Goal: Task Accomplishment & Management: Complete application form

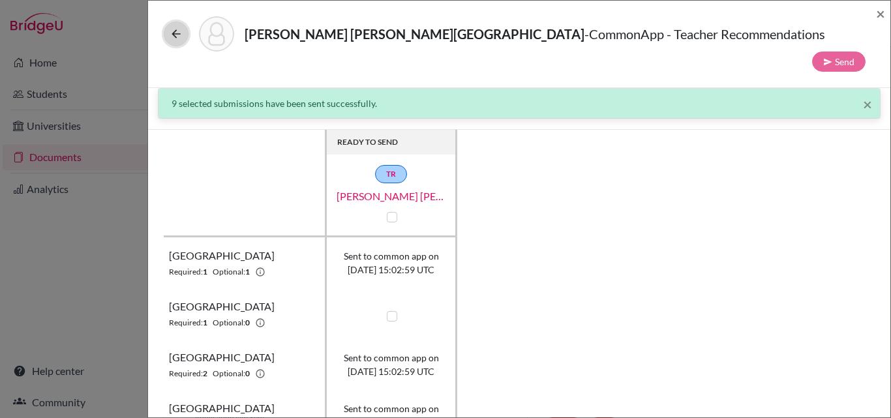
click at [179, 33] on icon at bounding box center [176, 33] width 13 height 13
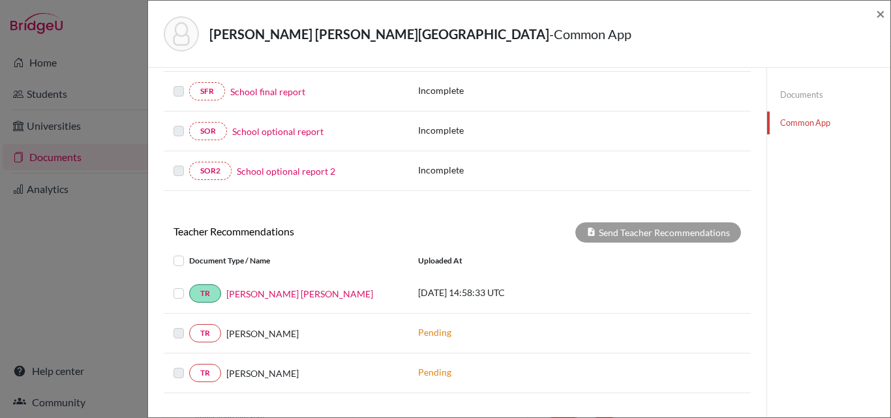
scroll to position [325, 0]
click at [189, 366] on label at bounding box center [189, 366] width 0 height 0
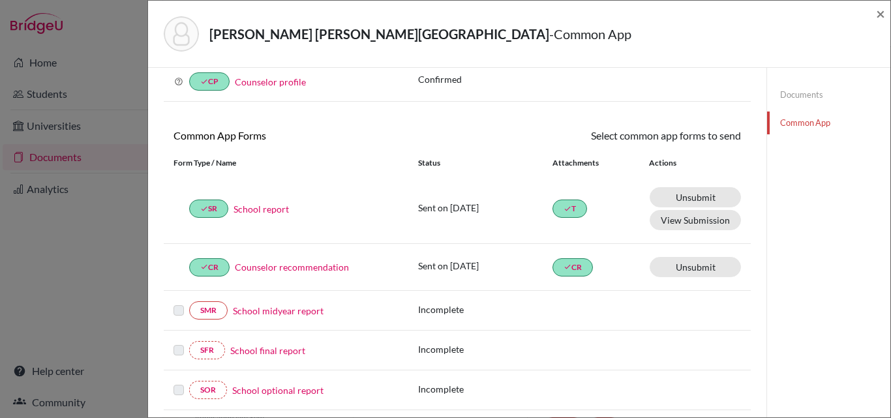
scroll to position [0, 0]
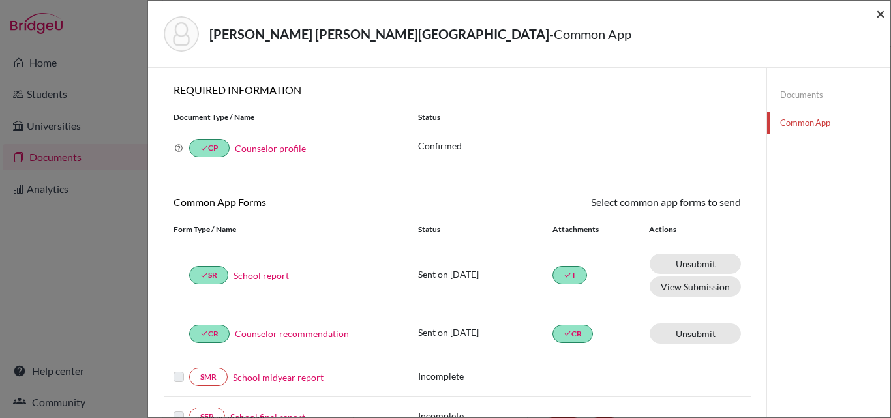
click at [879, 13] on span "×" at bounding box center [880, 13] width 9 height 19
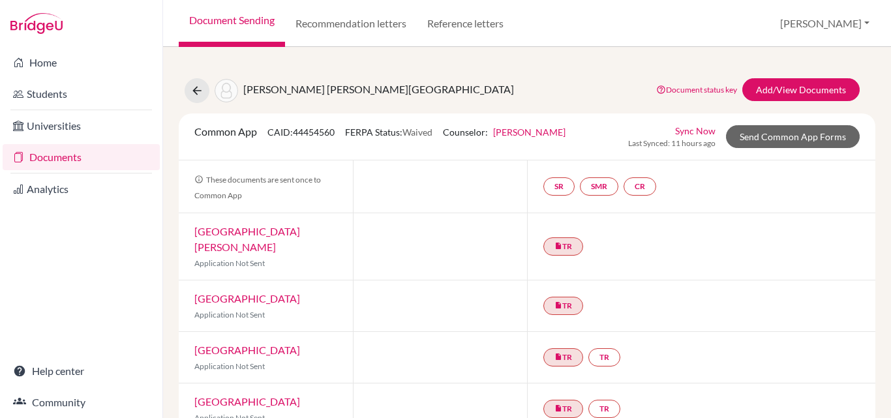
click at [61, 160] on link "Documents" at bounding box center [81, 157] width 157 height 26
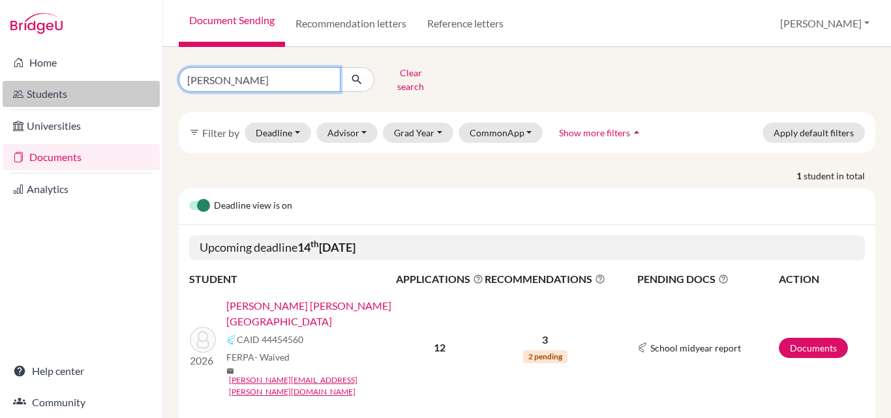
drag, startPoint x: 257, startPoint y: 78, endPoint x: 127, endPoint y: 84, distance: 130.6
click at [127, 84] on div "Home Students Universities Documents Analytics Help center Community Document S…" at bounding box center [445, 209] width 891 height 418
type input "[PERSON_NAME]"
click button "submit" at bounding box center [357, 79] width 35 height 25
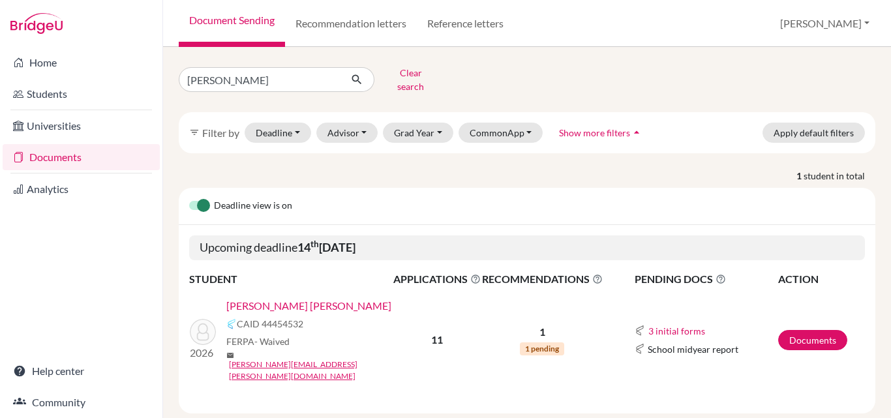
click at [259, 298] on link "[PERSON_NAME] [PERSON_NAME]" at bounding box center [308, 306] width 165 height 16
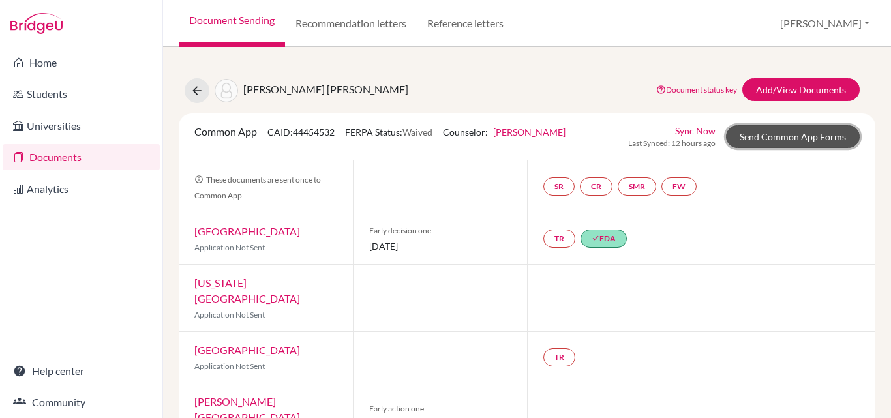
click at [819, 135] on link "Send Common App Forms" at bounding box center [793, 136] width 134 height 23
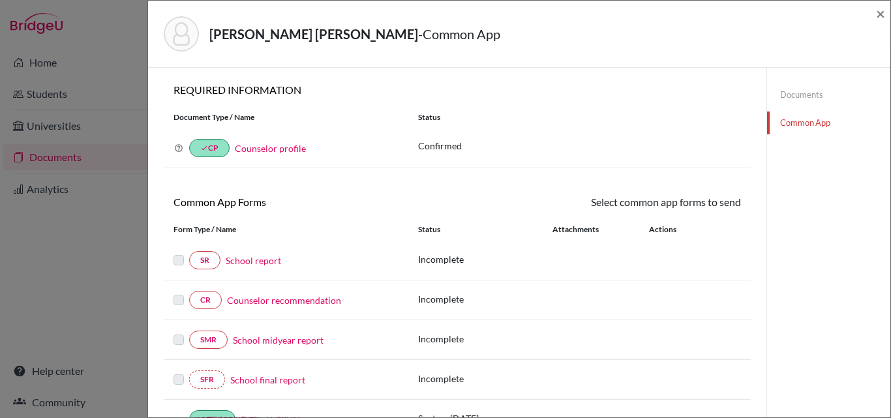
click at [261, 260] on link "School report" at bounding box center [253, 261] width 55 height 14
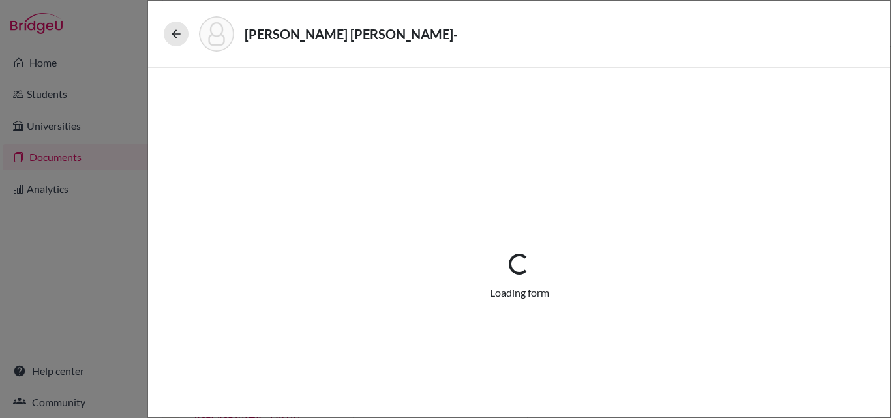
select select "1"
select select "0"
select select "1"
select select "0"
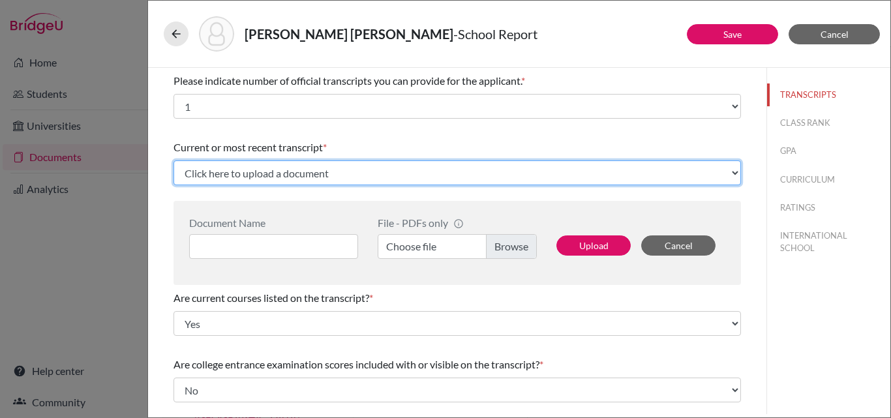
click at [276, 176] on select "Click here to upload a document Upload New File" at bounding box center [457, 172] width 567 height 25
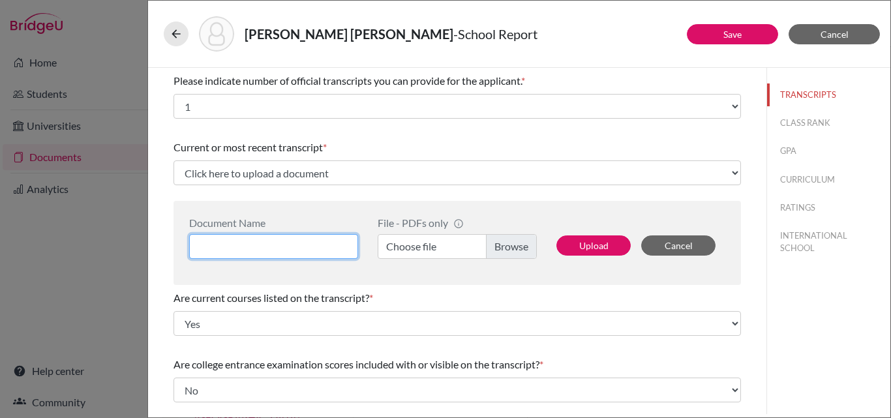
click at [282, 252] on input at bounding box center [273, 246] width 169 height 25
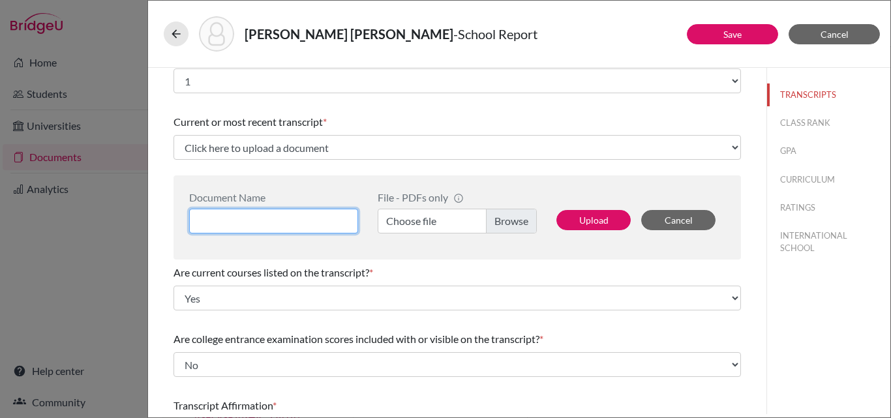
scroll to position [24, 0]
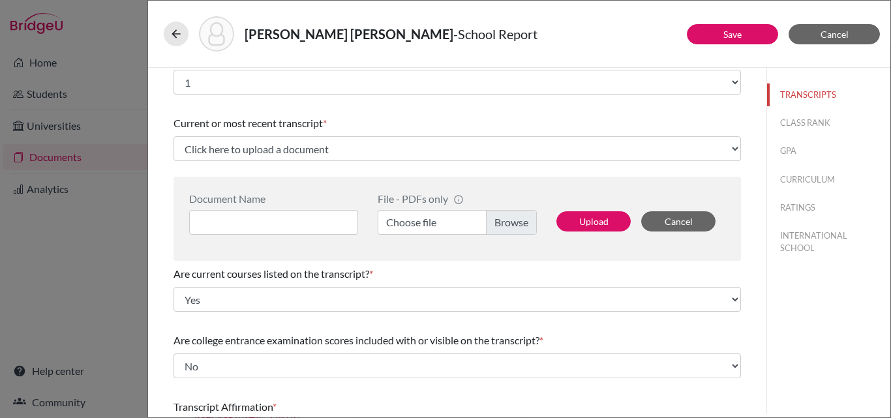
click at [424, 223] on label "Choose file" at bounding box center [457, 222] width 159 height 25
click at [424, 223] on input "Choose file" at bounding box center [457, 222] width 159 height 25
click at [745, 38] on button "Save" at bounding box center [732, 34] width 91 height 20
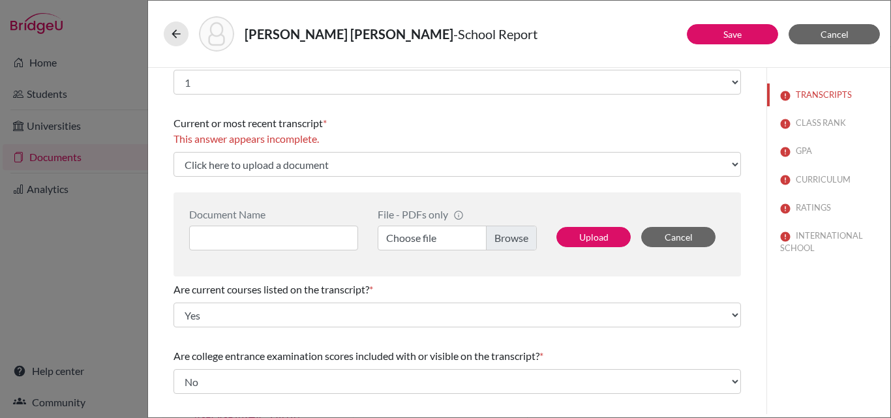
scroll to position [0, 0]
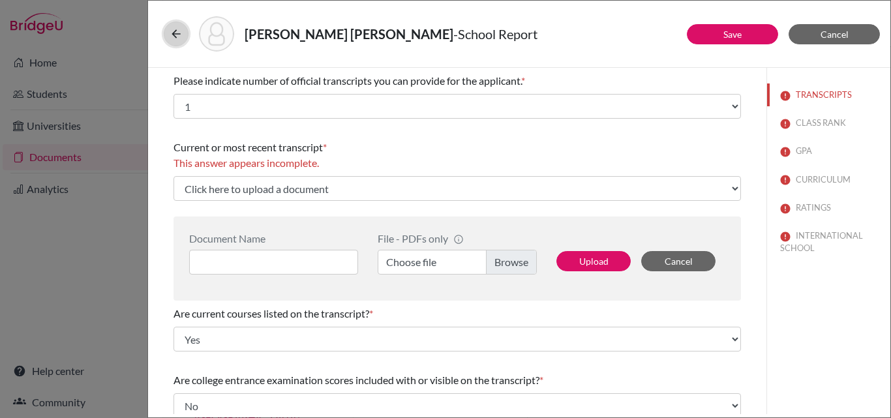
click at [172, 35] on icon at bounding box center [176, 33] width 13 height 13
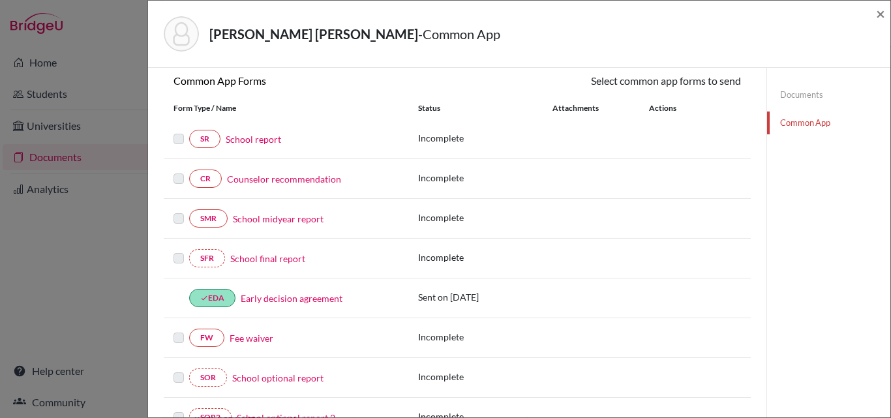
scroll to position [123, 0]
click at [293, 177] on link "Counselor recommendation" at bounding box center [284, 178] width 114 height 14
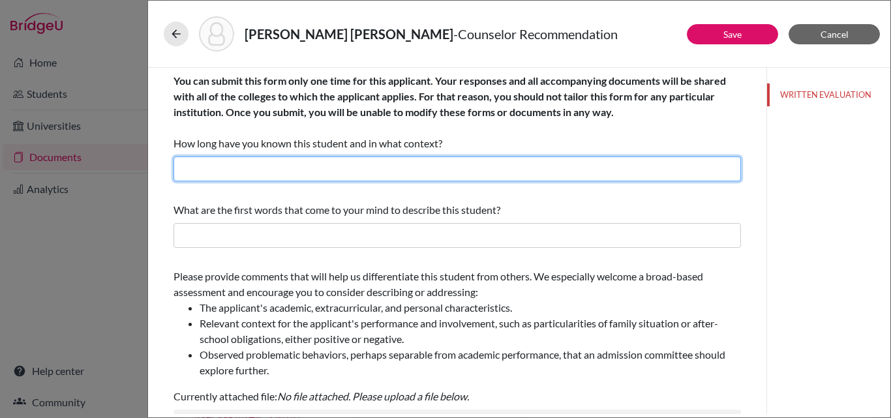
click at [293, 177] on input "text" at bounding box center [457, 169] width 567 height 25
type input "For more than 2 years as his College Placement Counselor"
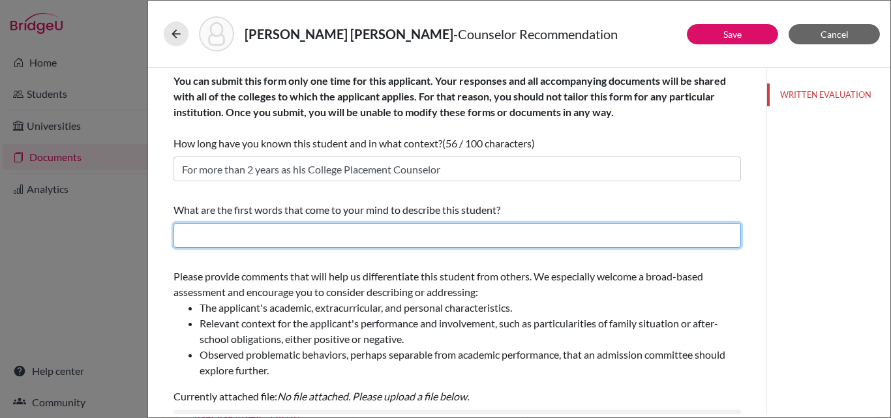
click at [284, 233] on input "text" at bounding box center [457, 235] width 567 height 25
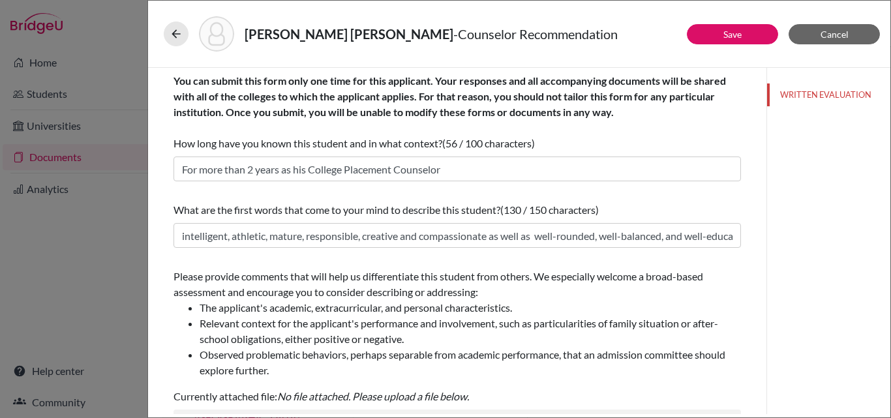
click at [294, 264] on div "Please provide comments that will help us differentiate this student from other…" at bounding box center [457, 337] width 567 height 146
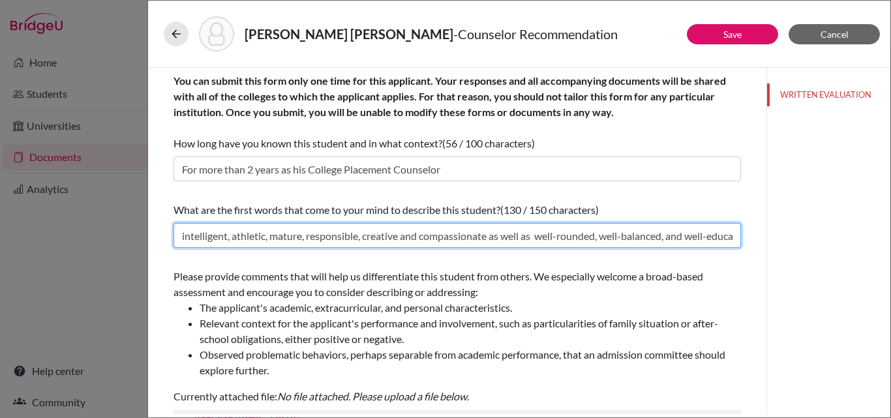
click at [303, 235] on input "intelligent, athletic, mature, responsible, creative and compassionate as well …" at bounding box center [457, 235] width 567 height 25
drag, startPoint x: 723, startPoint y: 237, endPoint x: 166, endPoint y: 241, distance: 557.0
click at [166, 241] on div "You can submit this form only one time for this applicant. Your responses and a…" at bounding box center [457, 395] width 599 height 654
type input "great communicator, humorous, athletic and aventursome, dynamic, energetic, bus…"
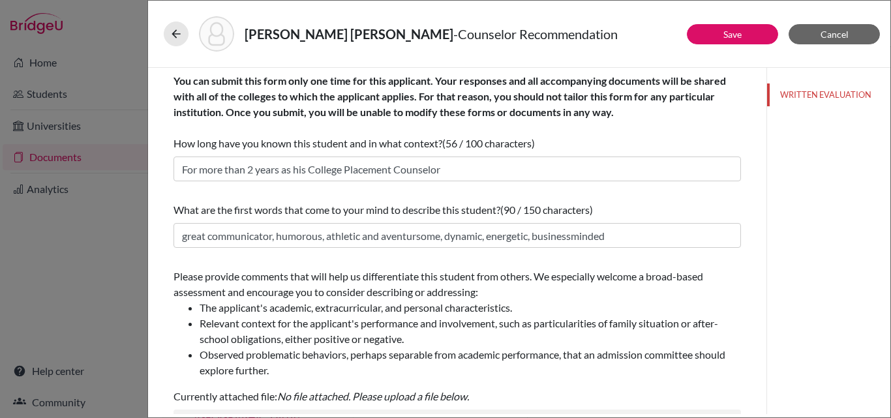
click at [228, 285] on div "Please provide comments that will help us differentiate this student from other…" at bounding box center [457, 324] width 567 height 110
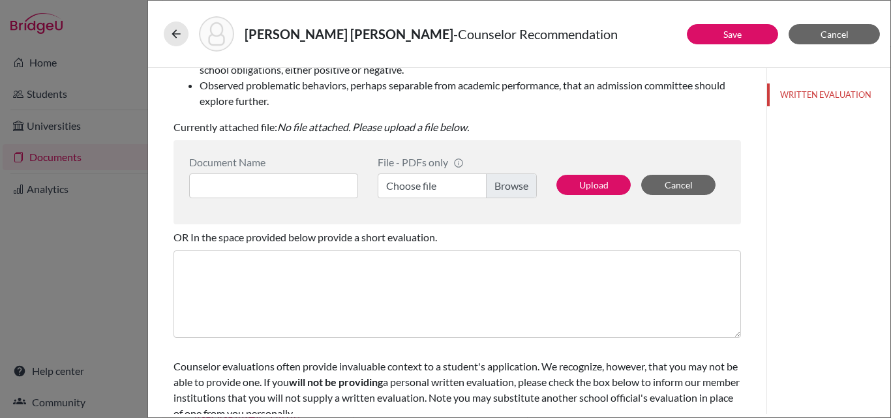
scroll to position [271, 0]
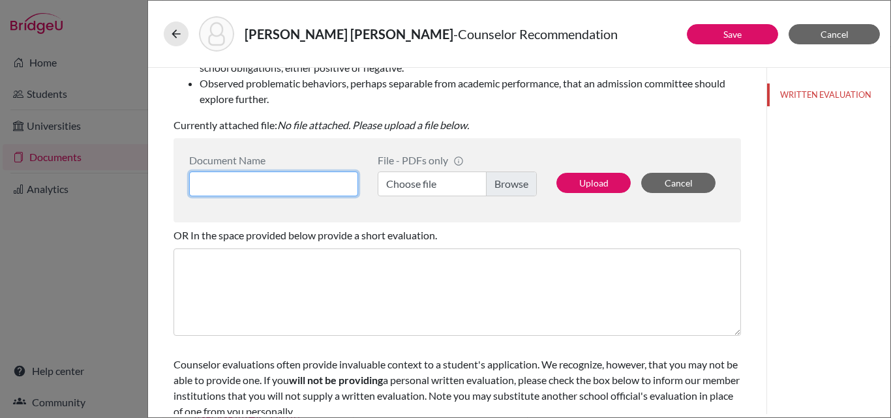
click at [319, 180] on input at bounding box center [273, 184] width 169 height 25
type input "Eduardo Bellini AP"
click at [397, 181] on label "Choose file" at bounding box center [457, 184] width 159 height 25
click at [397, 181] on input "Choose file" at bounding box center [457, 184] width 159 height 25
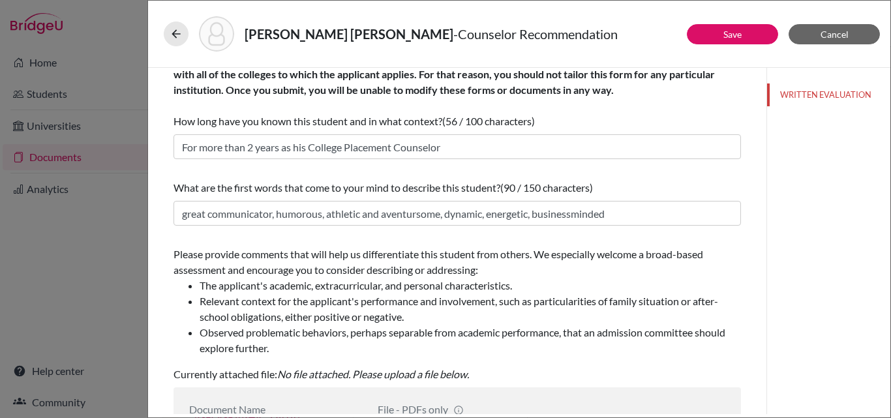
scroll to position [22, 0]
click at [725, 29] on link "Save" at bounding box center [732, 34] width 18 height 11
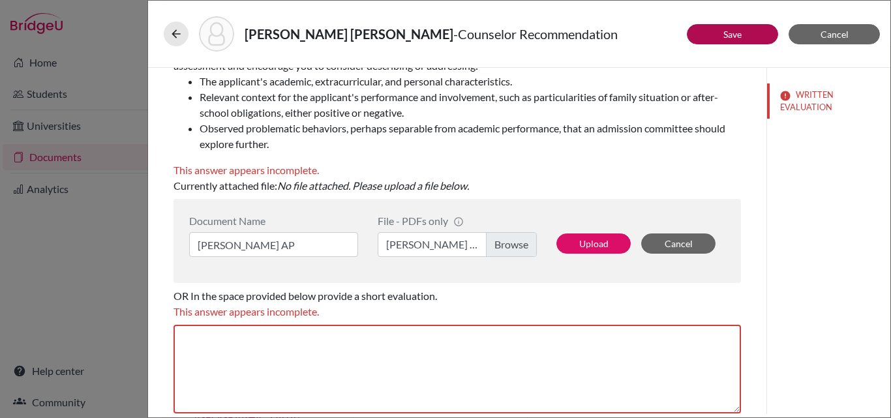
scroll to position [227, 0]
click at [600, 243] on button "Upload" at bounding box center [593, 243] width 74 height 20
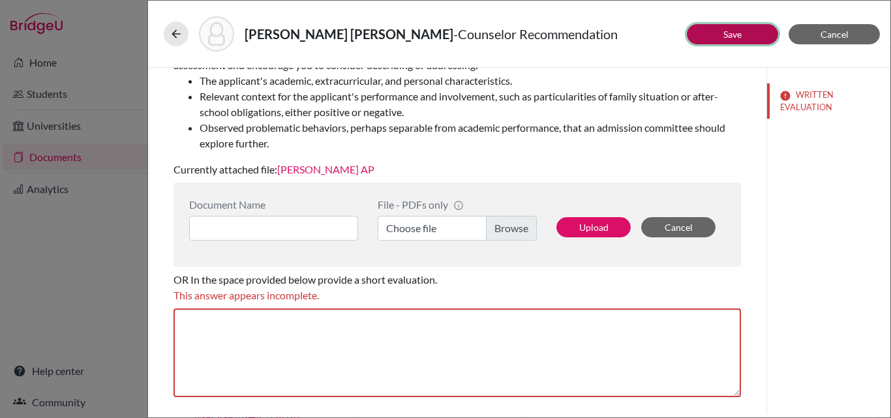
click at [731, 38] on link "Save" at bounding box center [732, 34] width 18 height 11
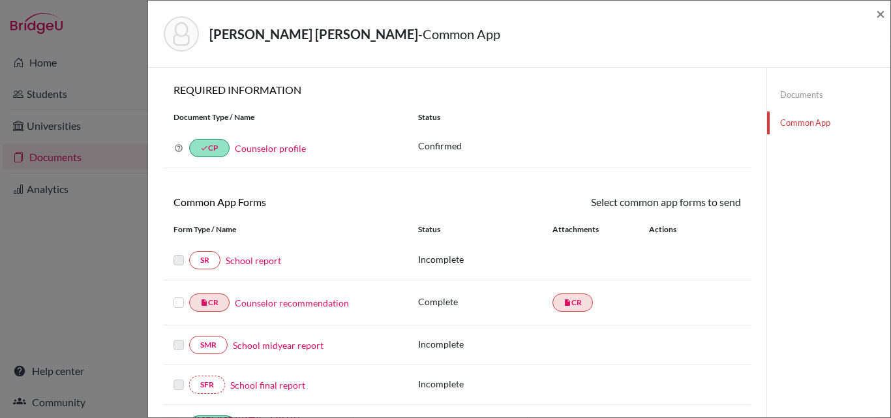
click at [809, 93] on link "Documents" at bounding box center [828, 94] width 123 height 23
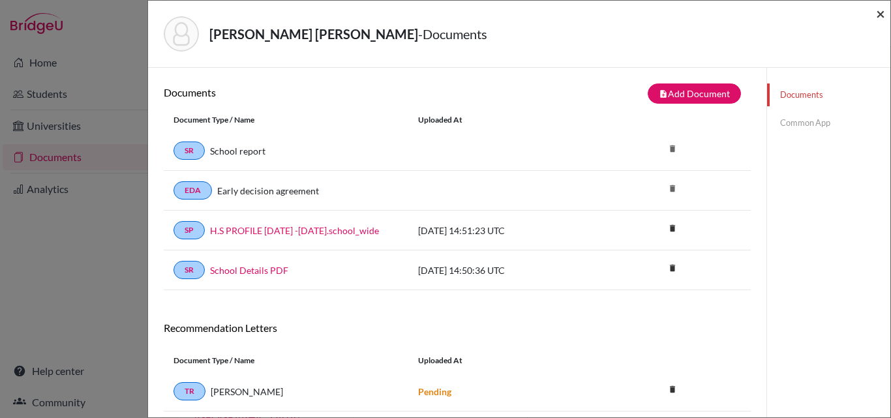
click at [882, 12] on span "×" at bounding box center [880, 13] width 9 height 19
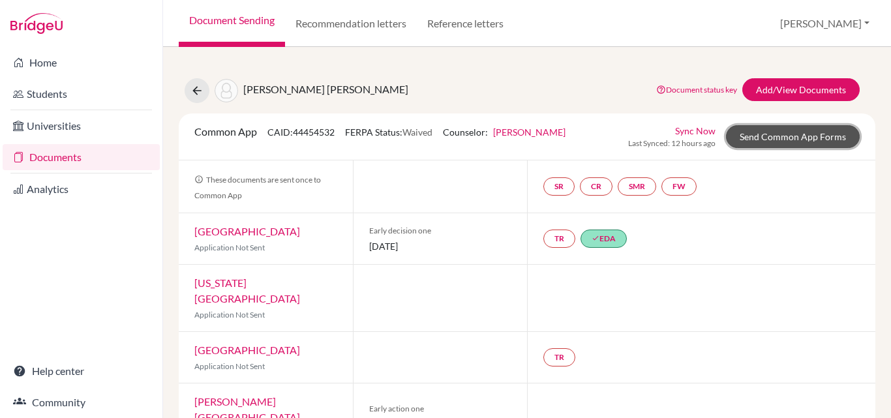
click at [772, 132] on link "Send Common App Forms" at bounding box center [793, 136] width 134 height 23
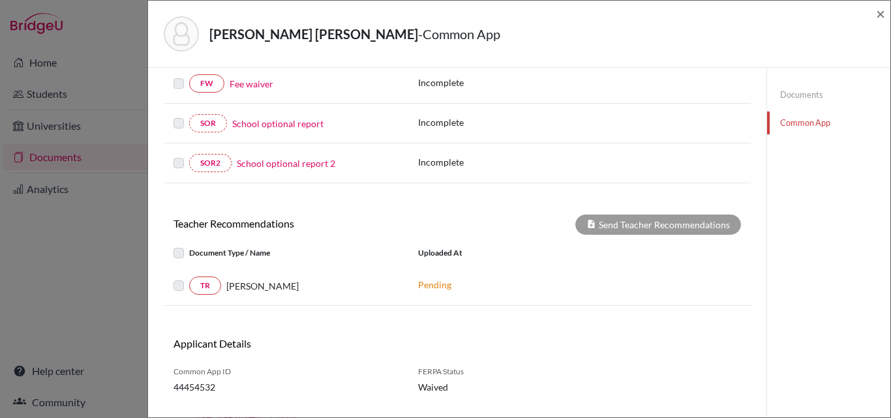
scroll to position [382, 0]
click at [882, 13] on span "×" at bounding box center [880, 13] width 9 height 19
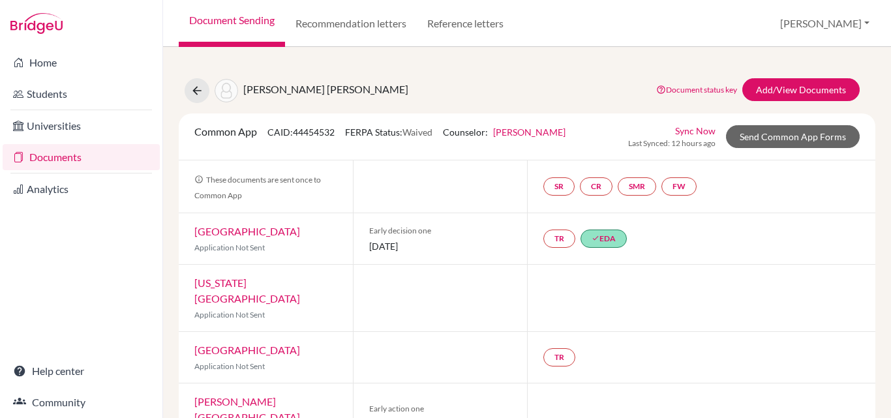
click at [52, 159] on link "Documents" at bounding box center [81, 157] width 157 height 26
